Goal: Task Accomplishment & Management: Use online tool/utility

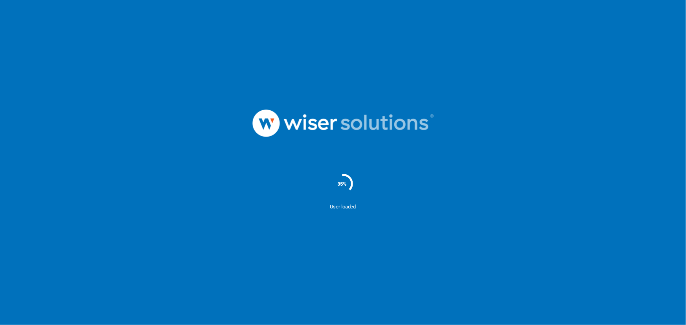
click at [0, 325] on nordpass-portal at bounding box center [0, 325] width 0 height 0
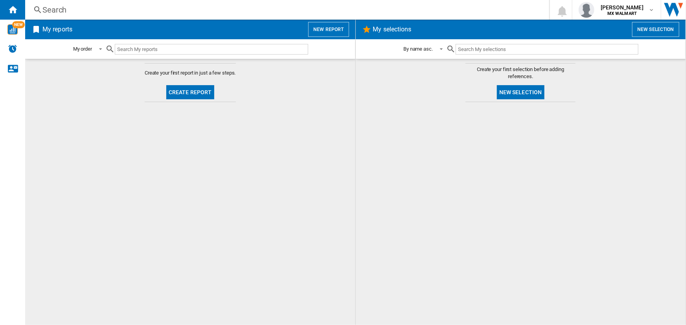
click at [0, 325] on nordpass-portal at bounding box center [0, 325] width 0 height 0
click at [8, 27] on img "WiseCard" at bounding box center [12, 29] width 10 height 10
click at [624, 7] on span "[PERSON_NAME]" at bounding box center [622, 8] width 43 height 8
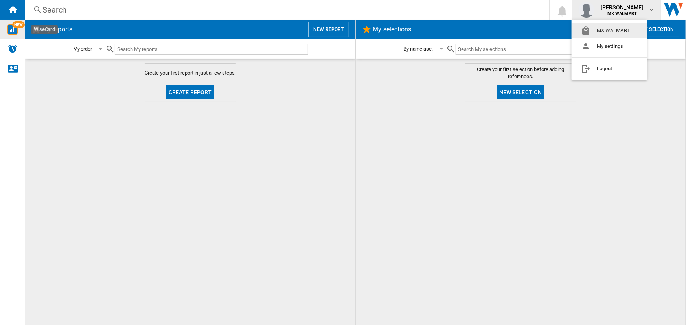
click at [624, 7] on md-backdrop at bounding box center [343, 162] width 686 height 325
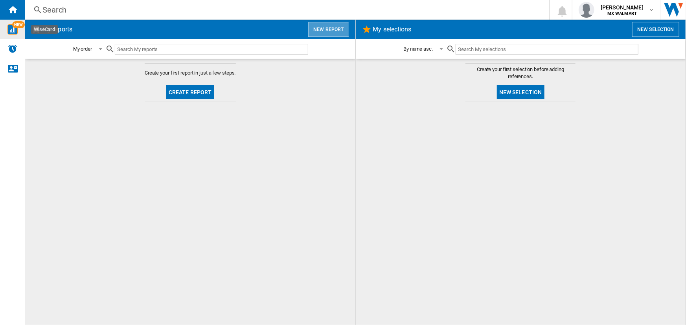
click at [343, 29] on button "New report" at bounding box center [328, 29] width 40 height 15
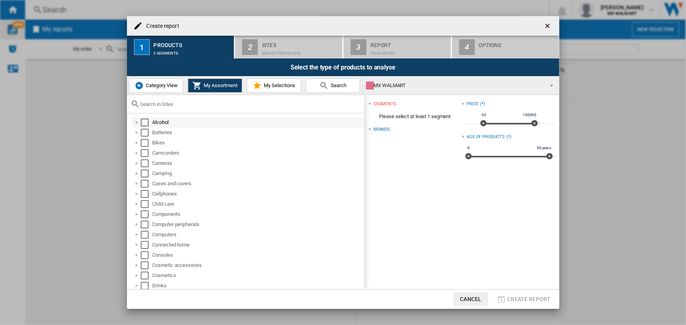
click at [149, 119] on md-checkbox "Select" at bounding box center [147, 123] width 12 height 8
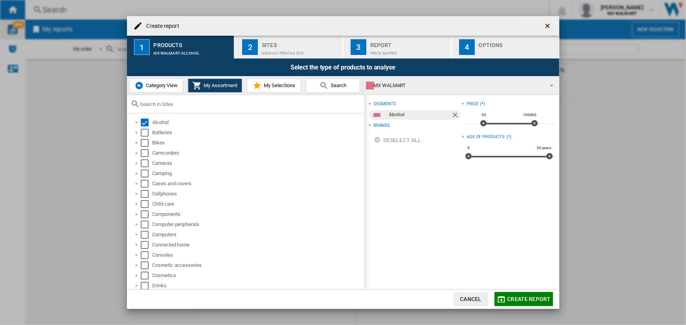
click at [294, 29] on div "Create report" at bounding box center [343, 26] width 432 height 20
click at [271, 57] on button "2 Sites Default profile (99)" at bounding box center [289, 47] width 108 height 23
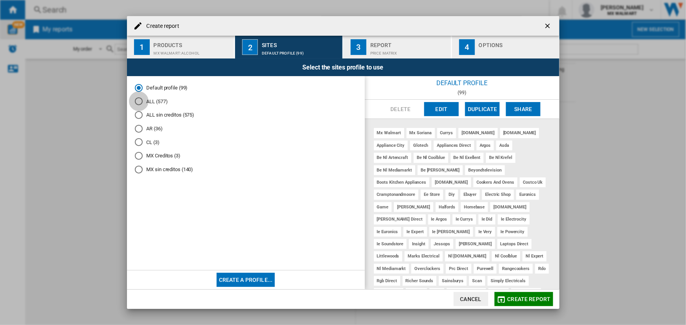
click at [140, 100] on div "ALL (577)" at bounding box center [139, 101] width 8 height 8
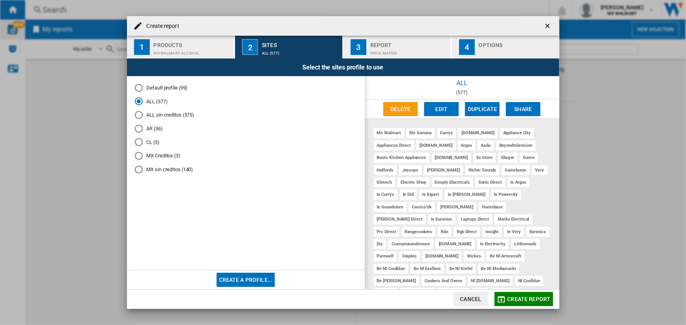
click at [465, 297] on button "Cancel" at bounding box center [471, 299] width 35 height 14
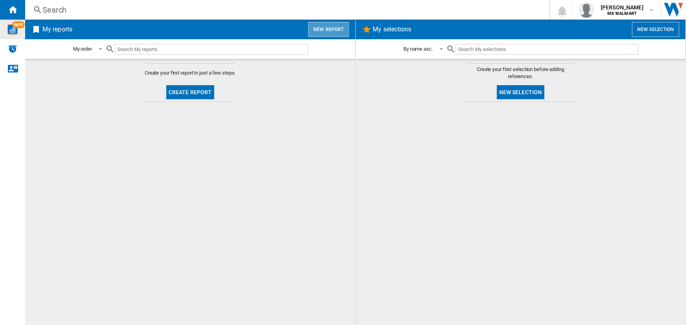
click at [334, 32] on button "New report" at bounding box center [328, 29] width 40 height 15
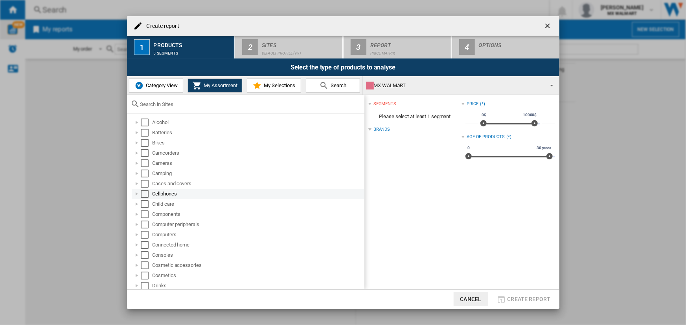
click at [138, 193] on div at bounding box center [137, 194] width 8 height 8
click at [148, 204] on div at bounding box center [146, 204] width 8 height 8
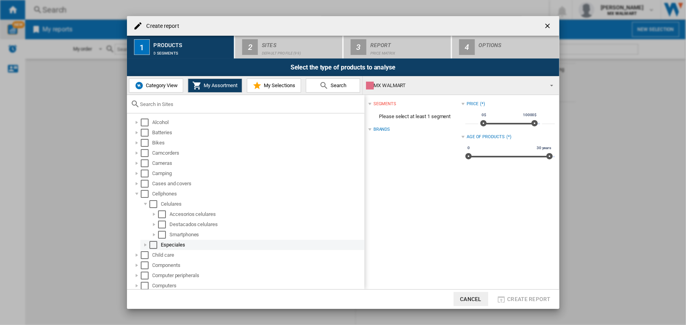
click at [151, 242] on div "Select" at bounding box center [153, 245] width 8 height 8
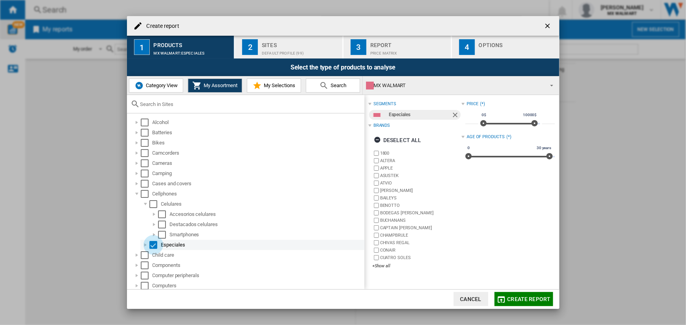
click at [153, 244] on div "Select" at bounding box center [153, 245] width 8 height 8
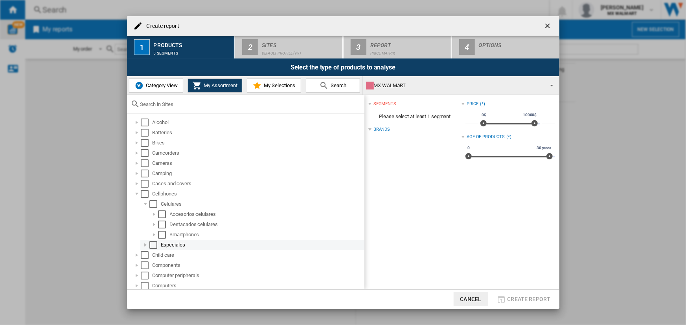
click at [148, 244] on div at bounding box center [146, 245] width 8 height 8
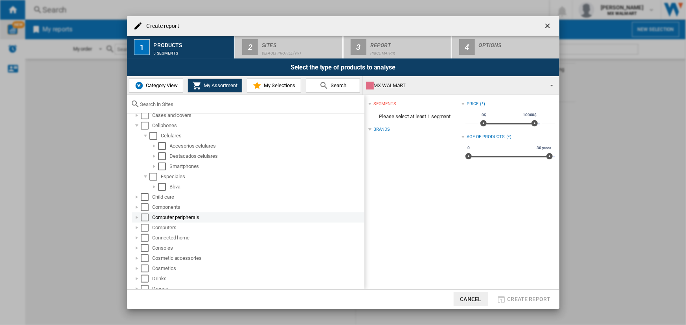
scroll to position [71, 0]
click at [153, 182] on div at bounding box center [154, 184] width 8 height 8
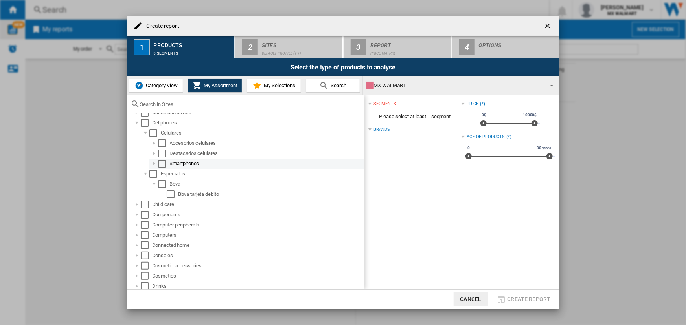
click at [155, 164] on div at bounding box center [154, 164] width 8 height 8
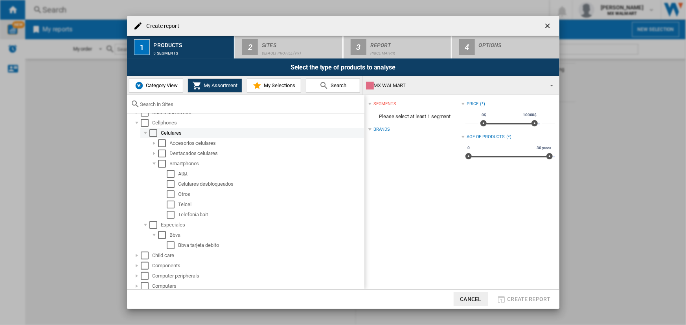
click at [153, 131] on div "Select" at bounding box center [153, 133] width 8 height 8
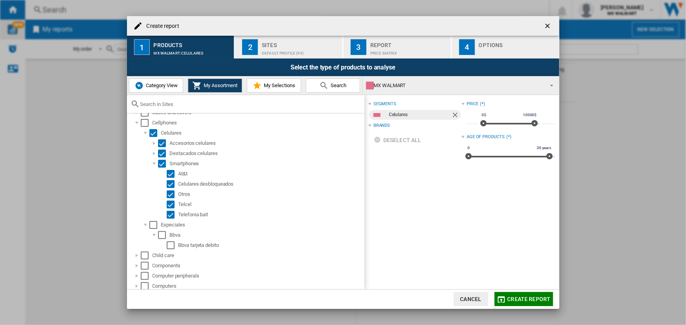
click at [517, 296] on span "Create report" at bounding box center [528, 299] width 43 height 6
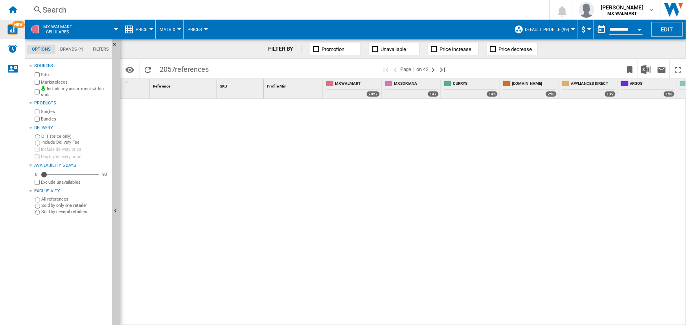
click at [544, 26] on button "Default profile (99)" at bounding box center [549, 30] width 48 height 20
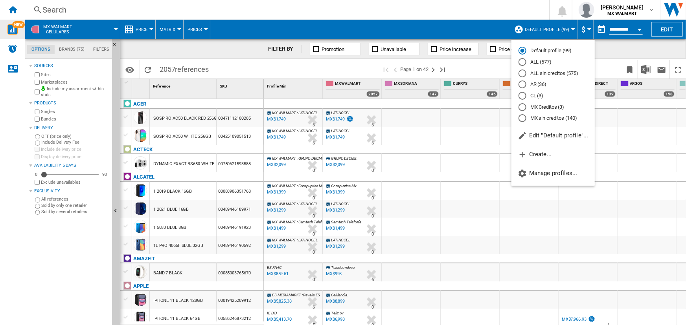
click at [384, 35] on md-backdrop at bounding box center [343, 162] width 686 height 325
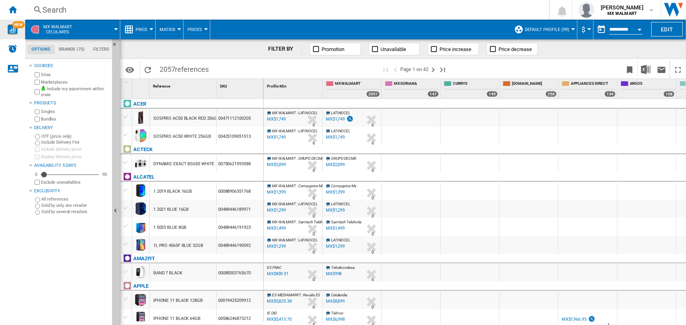
click at [50, 182] on label "Exclude unavailables" at bounding box center [75, 183] width 68 height 6
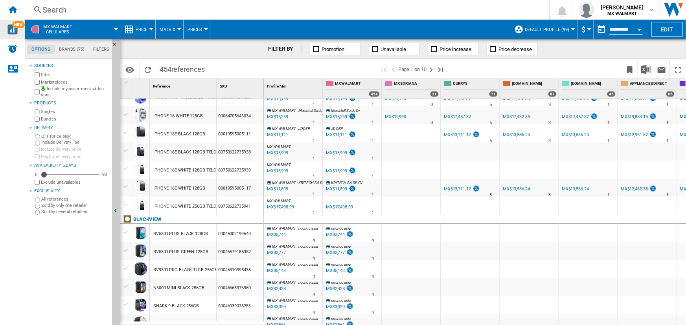
scroll to position [283, 0]
